Goal: Navigation & Orientation: Find specific page/section

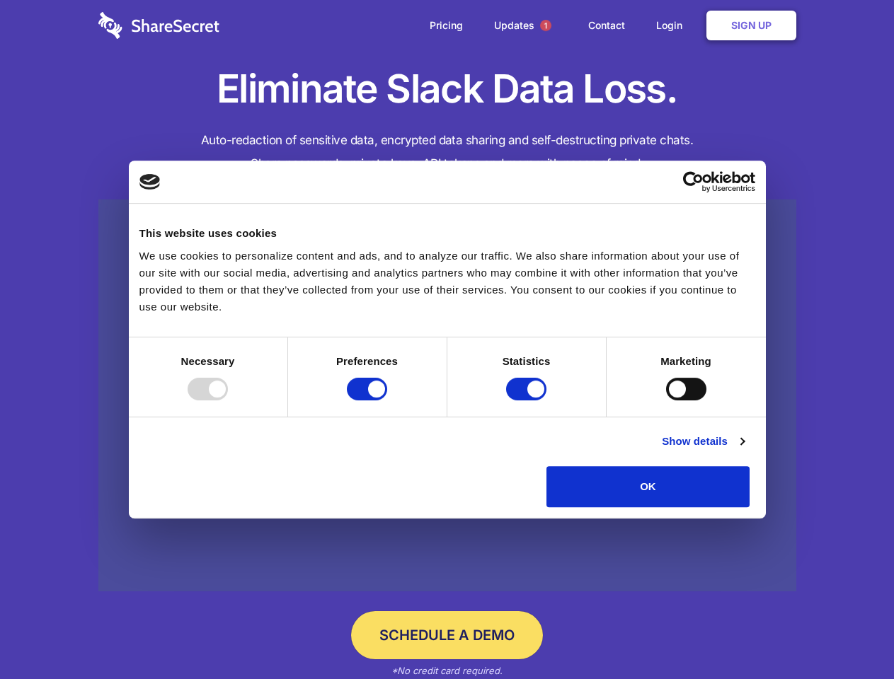
click at [228, 400] on div at bounding box center [208, 389] width 40 height 23
click at [387, 400] on input "Preferences" at bounding box center [367, 389] width 40 height 23
checkbox input "false"
click at [528, 400] on input "Statistics" at bounding box center [526, 389] width 40 height 23
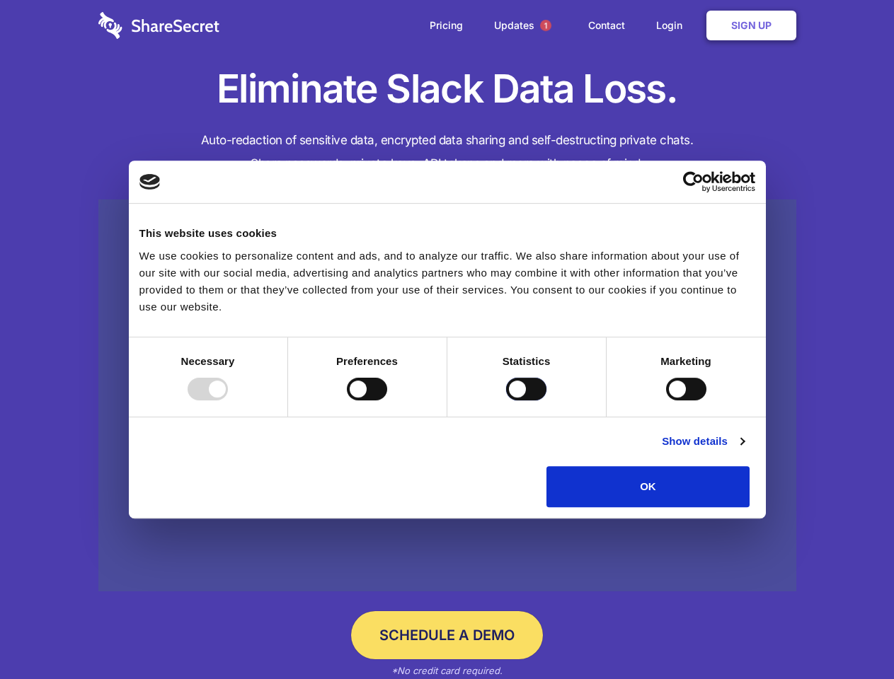
checkbox input "false"
click at [666, 400] on input "Marketing" at bounding box center [686, 389] width 40 height 23
checkbox input "true"
click at [744, 450] on link "Show details" at bounding box center [703, 441] width 82 height 17
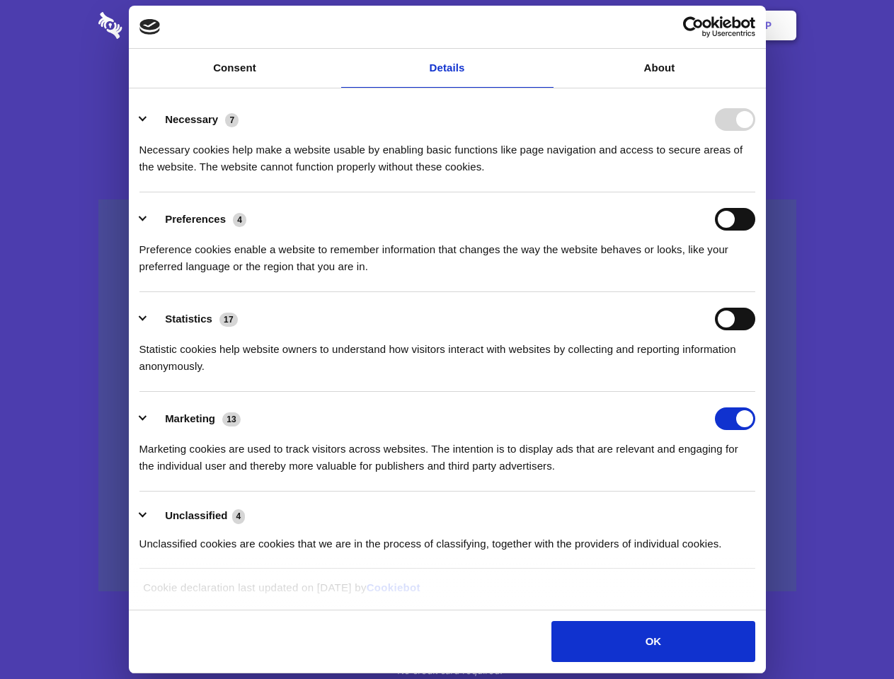
click at [755, 192] on li "Necessary 7 Necessary cookies help make a website usable by enabling basic func…" at bounding box center [447, 143] width 616 height 100
click at [545, 25] on span "1" at bounding box center [545, 25] width 11 height 11
